Goal: Communication & Community: Participate in discussion

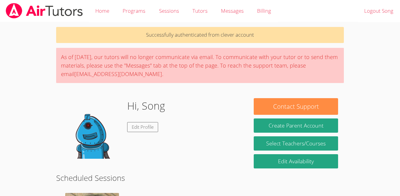
scroll to position [98, 0]
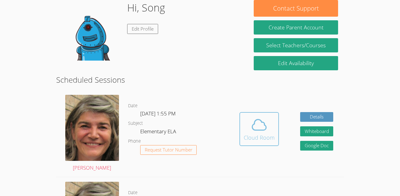
click at [251, 138] on div "Cloud Room" at bounding box center [259, 137] width 31 height 8
click at [253, 131] on icon at bounding box center [259, 124] width 17 height 17
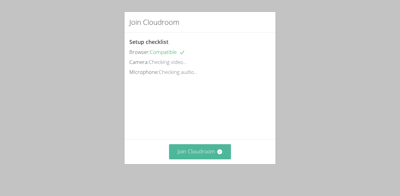
click at [206, 157] on button "Join Cloudroom" at bounding box center [200, 151] width 62 height 15
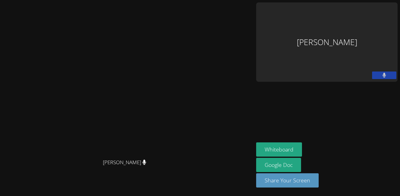
click at [385, 73] on icon at bounding box center [384, 75] width 4 height 5
click at [385, 73] on icon at bounding box center [384, 75] width 6 height 5
click at [146, 167] on span "[PERSON_NAME]" at bounding box center [124, 162] width 43 height 9
click at [318, 185] on button "Share Your Screen" at bounding box center [287, 180] width 62 height 14
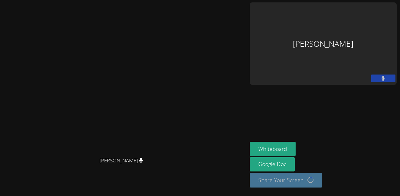
scroll to position [5, 0]
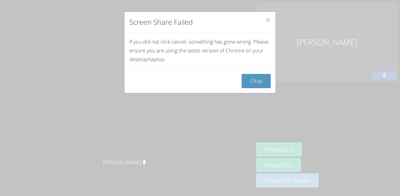
click at [268, 19] on icon "Close" at bounding box center [267, 20] width 5 height 5
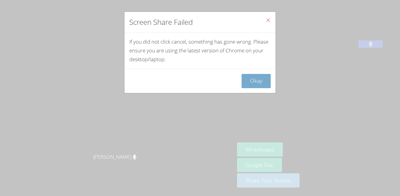
scroll to position [0, 0]
click at [270, 22] on icon "Close" at bounding box center [267, 20] width 5 height 5
click at [254, 79] on button "Okay" at bounding box center [255, 81] width 29 height 14
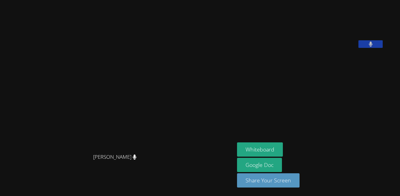
click at [372, 47] on icon at bounding box center [371, 44] width 4 height 5
click at [374, 47] on icon at bounding box center [370, 44] width 6 height 5
click at [372, 47] on icon at bounding box center [371, 44] width 4 height 5
click at [374, 47] on icon at bounding box center [370, 44] width 6 height 5
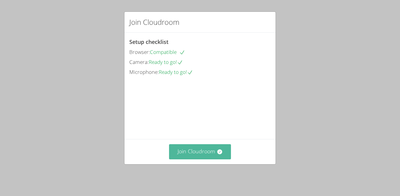
click at [204, 158] on button "Join Cloudroom" at bounding box center [200, 151] width 62 height 15
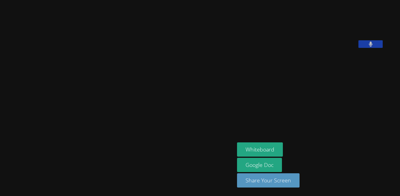
click at [361, 196] on aside "Song Oladeji Whiteboard Google Doc Share Your Screen" at bounding box center [310, 98] width 152 height 196
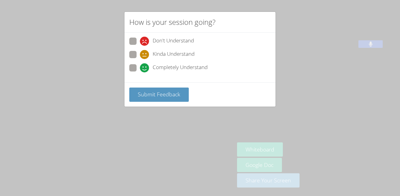
click at [231, 99] on div "Submit Feedback" at bounding box center [199, 95] width 141 height 14
click at [158, 93] on span "Submit Feedback" at bounding box center [159, 94] width 42 height 7
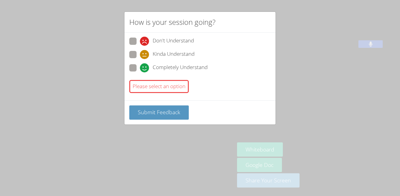
click at [143, 67] on icon at bounding box center [144, 67] width 9 height 9
click at [143, 67] on input "Completely Understand" at bounding box center [142, 66] width 5 height 5
radio input "true"
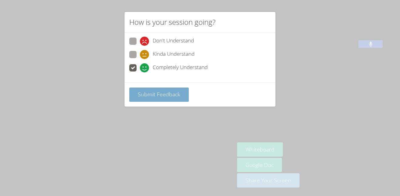
click at [172, 94] on span "Submit Feedback" at bounding box center [159, 94] width 42 height 7
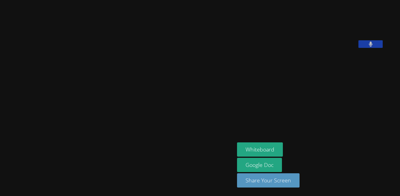
click at [93, 64] on video at bounding box center [117, 86] width 91 height 129
click at [269, 149] on button "Whiteboard" at bounding box center [260, 150] width 46 height 14
